Goal: Task Accomplishment & Management: Use online tool/utility

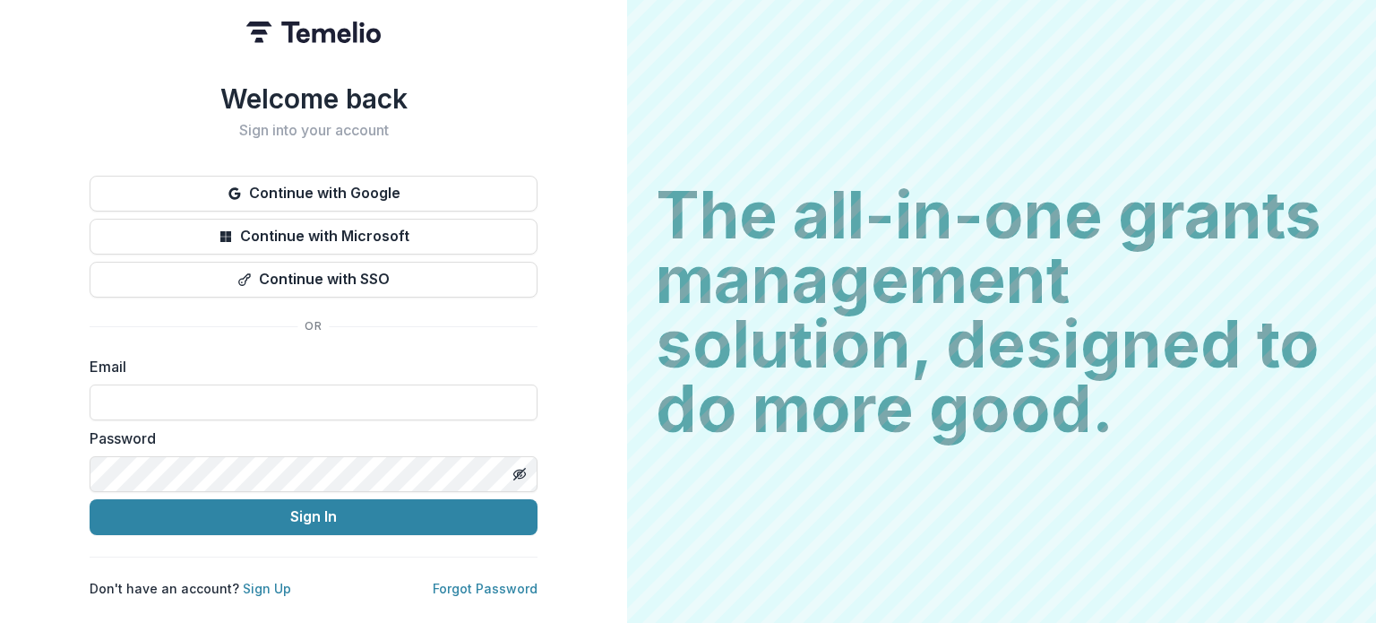
click at [220, 439] on label "Password" at bounding box center [308, 438] width 437 height 22
click at [197, 401] on input at bounding box center [314, 402] width 448 height 36
type input "**********"
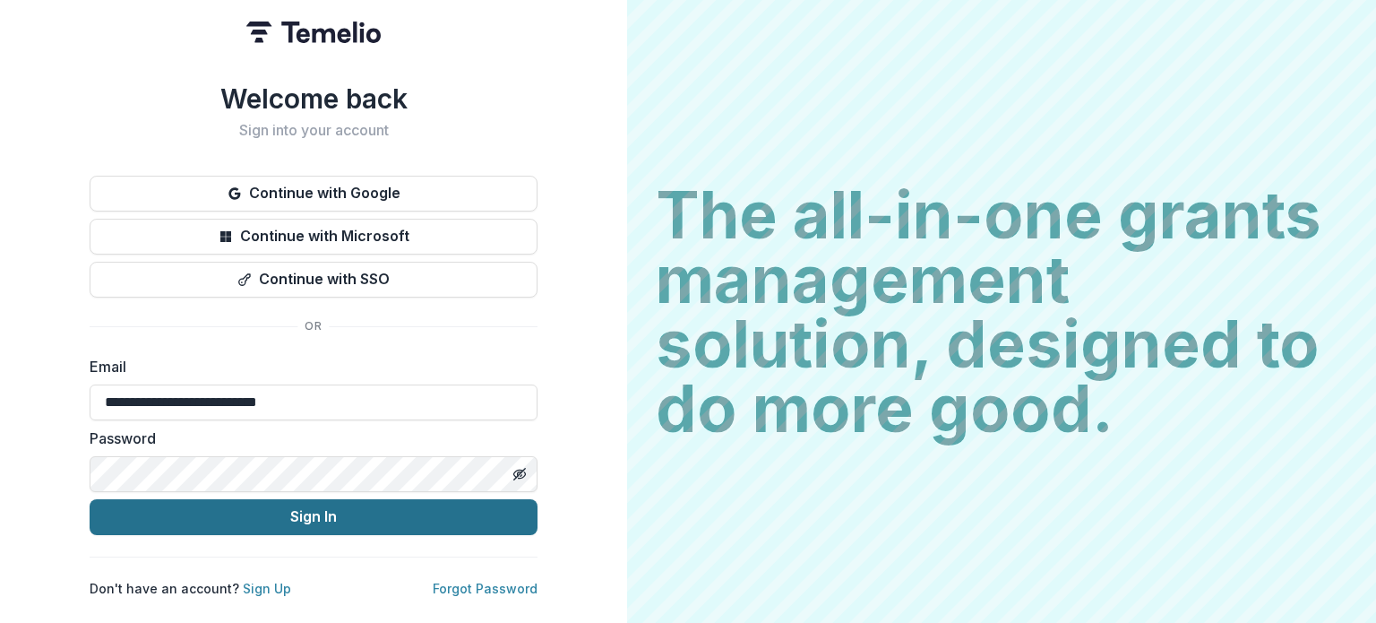
click at [257, 504] on button "Sign In" at bounding box center [314, 517] width 448 height 36
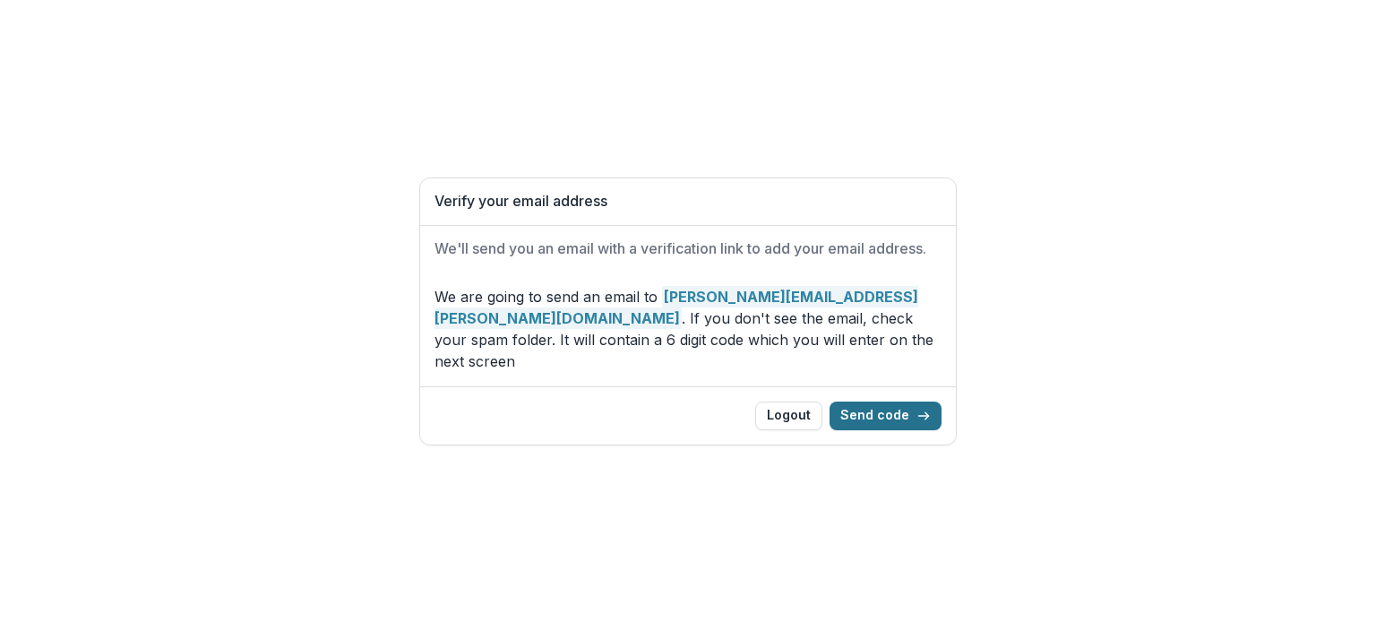
click at [878, 401] on button "Send code" at bounding box center [886, 415] width 112 height 29
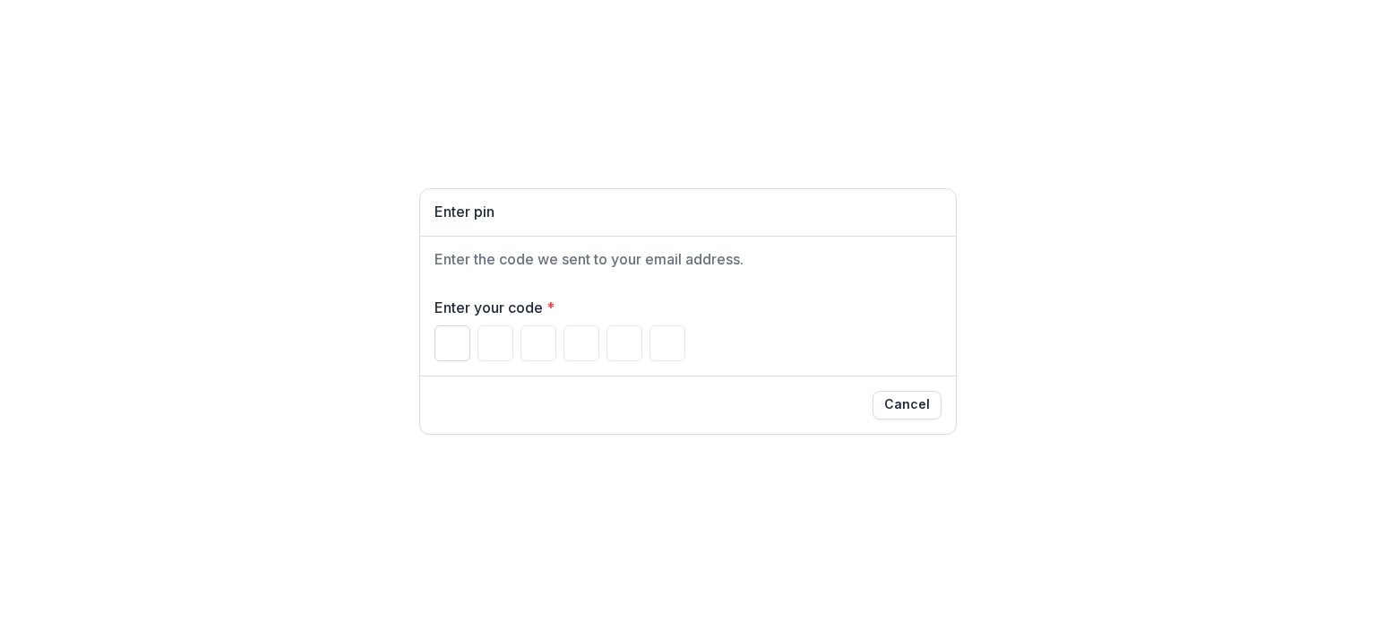
click at [448, 341] on input "Please enter your pin code" at bounding box center [452, 343] width 36 height 36
type input "*"
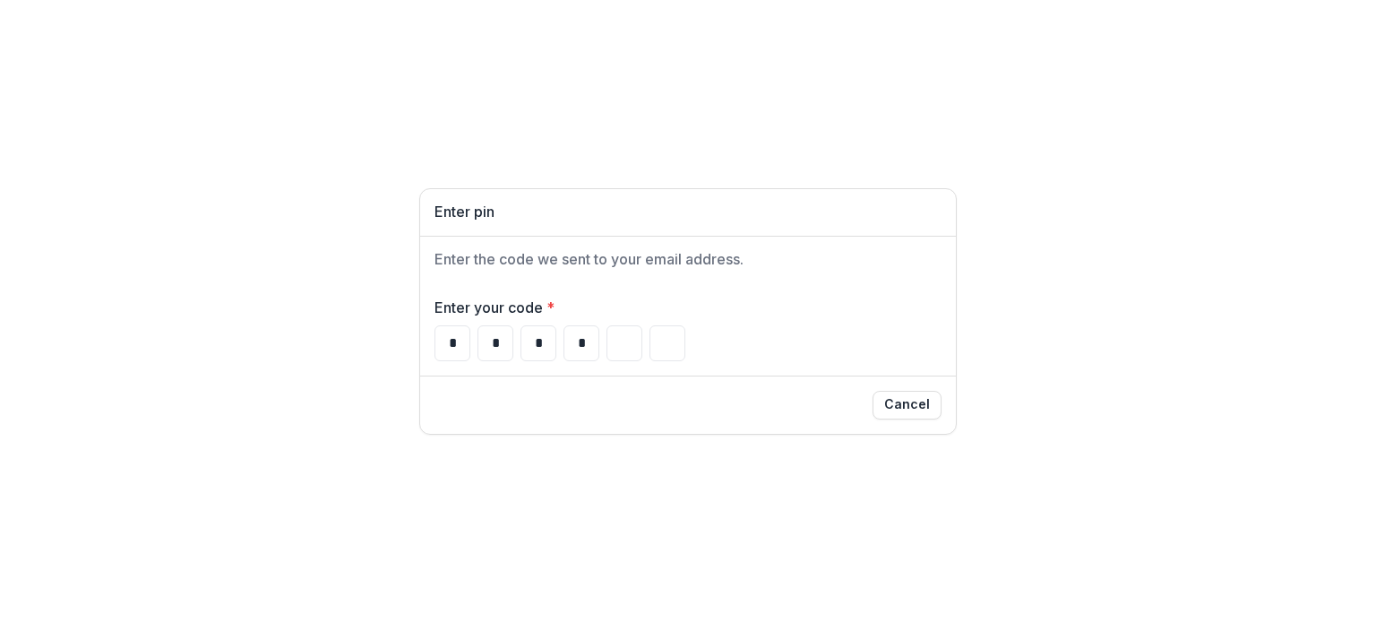
type input "*"
